Goal: Find specific page/section: Find specific page/section

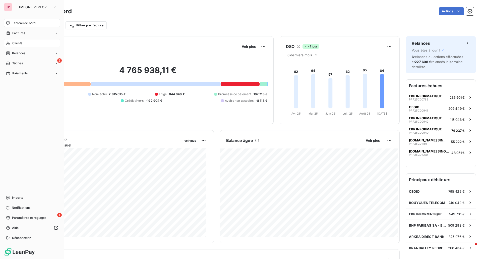
click at [14, 44] on span "Clients" at bounding box center [17, 43] width 10 height 5
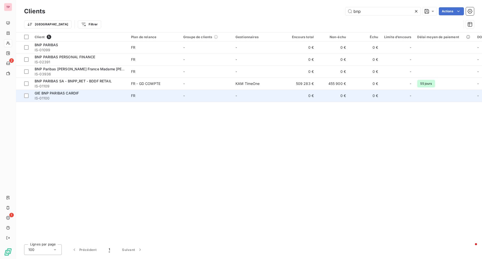
type input "bnp"
click at [234, 90] on td "-" at bounding box center [258, 96] width 52 height 12
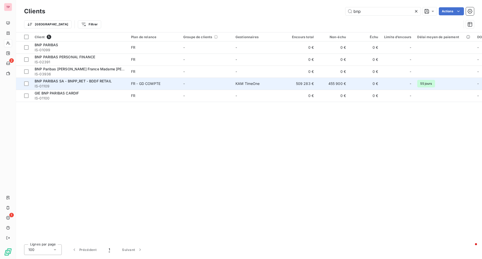
click at [90, 85] on span "IS-01109" at bounding box center [80, 86] width 90 height 5
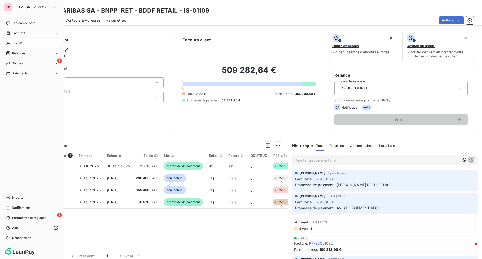
click at [16, 43] on span "Clients" at bounding box center [17, 43] width 10 height 5
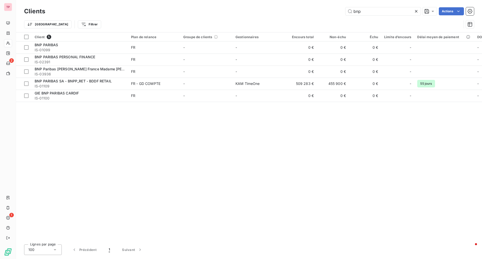
drag, startPoint x: 380, startPoint y: 12, endPoint x: 320, endPoint y: 13, distance: 60.0
click at [320, 13] on div "bnp Actions" at bounding box center [262, 11] width 422 height 8
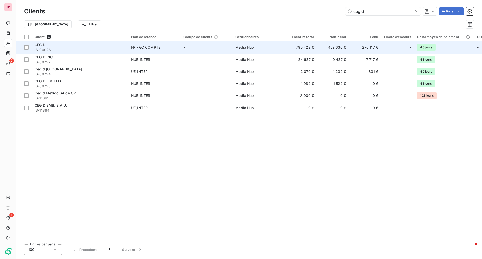
type input "cegid"
click at [260, 49] on td "Media Hub" at bounding box center [258, 47] width 52 height 12
